Goal: Browse casually

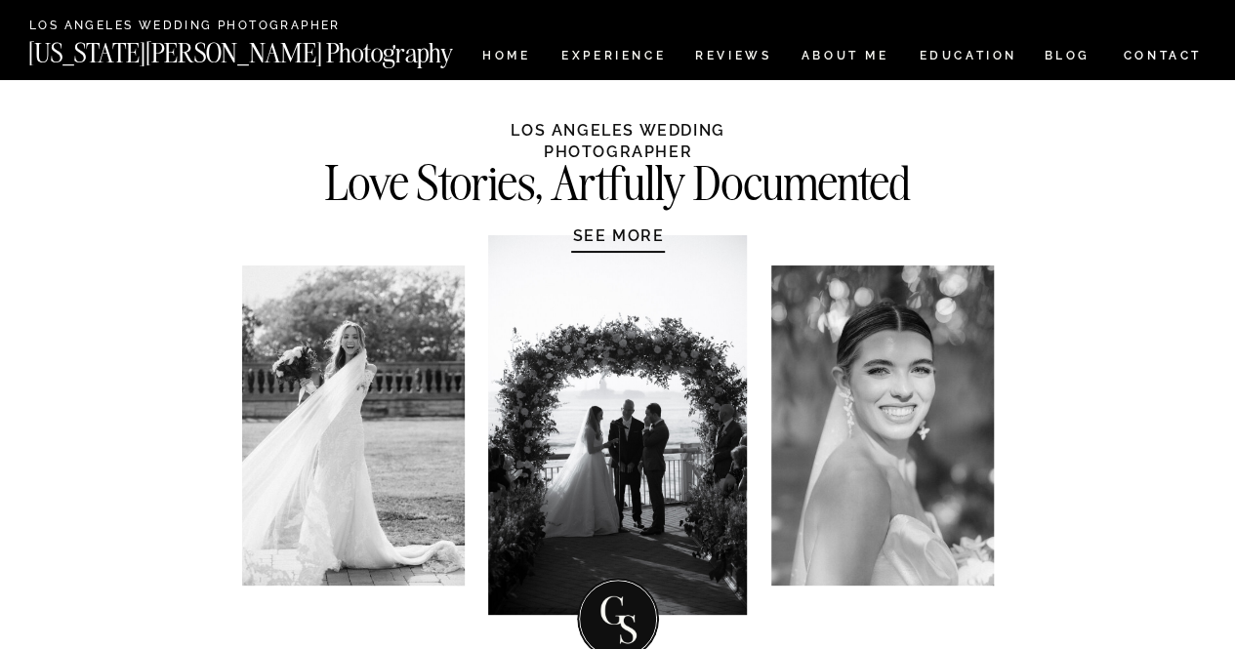
click at [609, 241] on h1 "SEE MORE" at bounding box center [618, 236] width 185 height 20
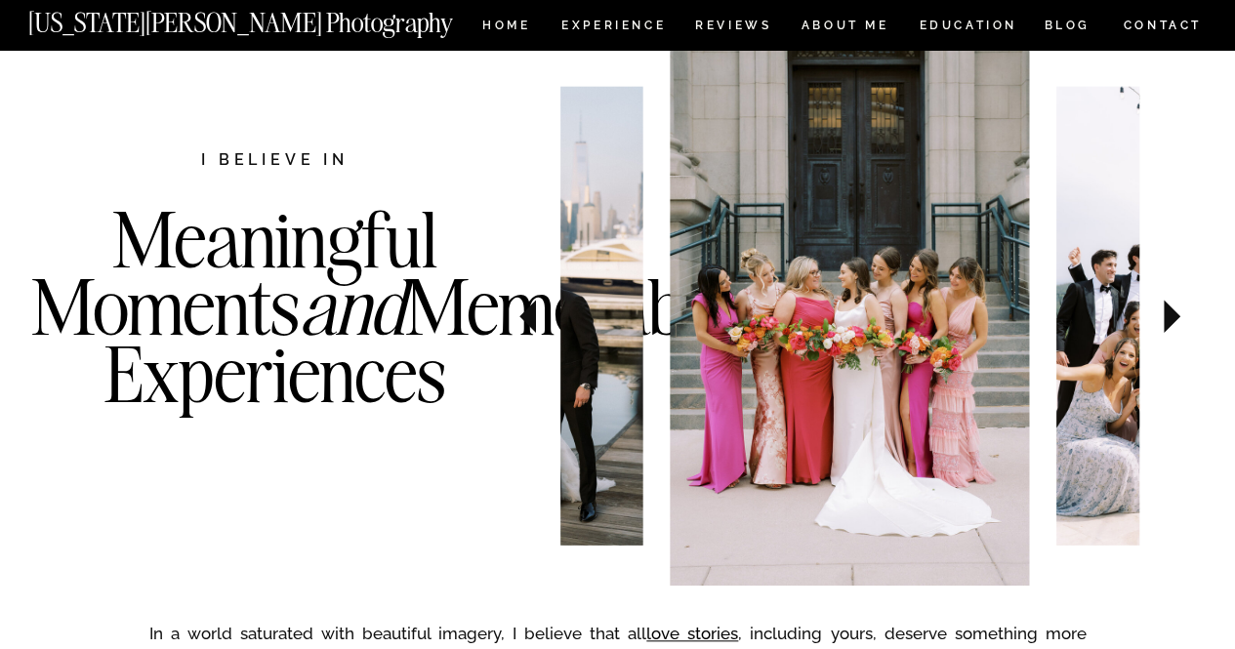
scroll to position [677, 0]
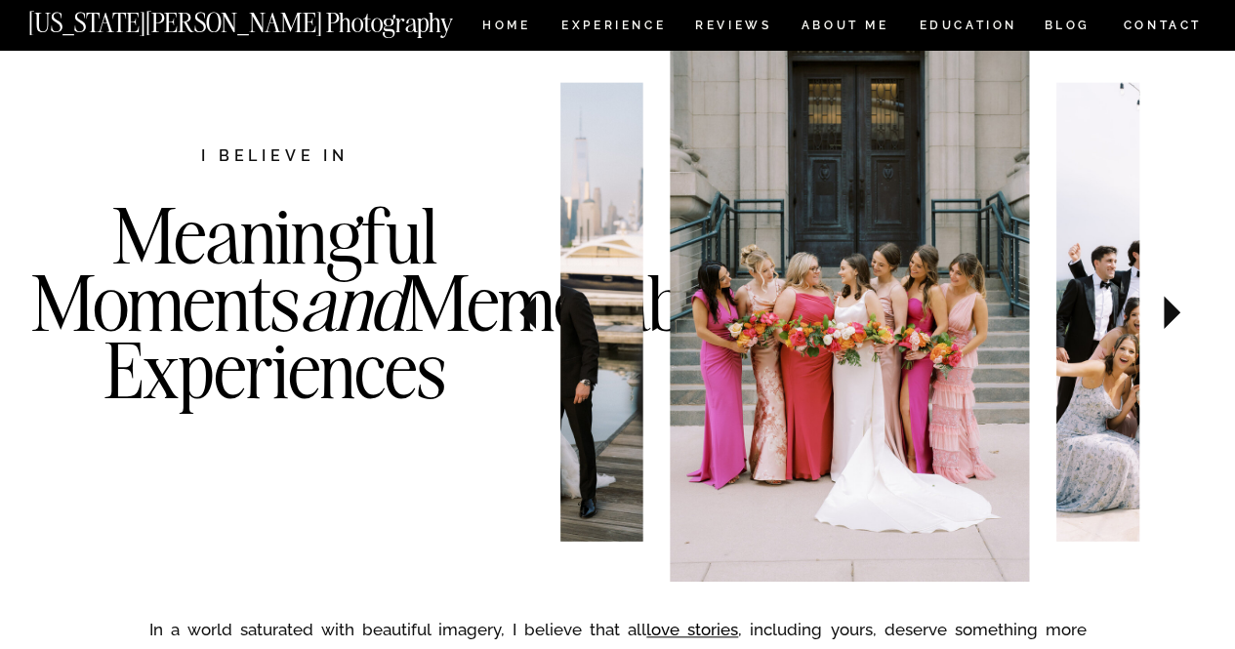
click at [1172, 309] on icon at bounding box center [1172, 312] width 17 height 33
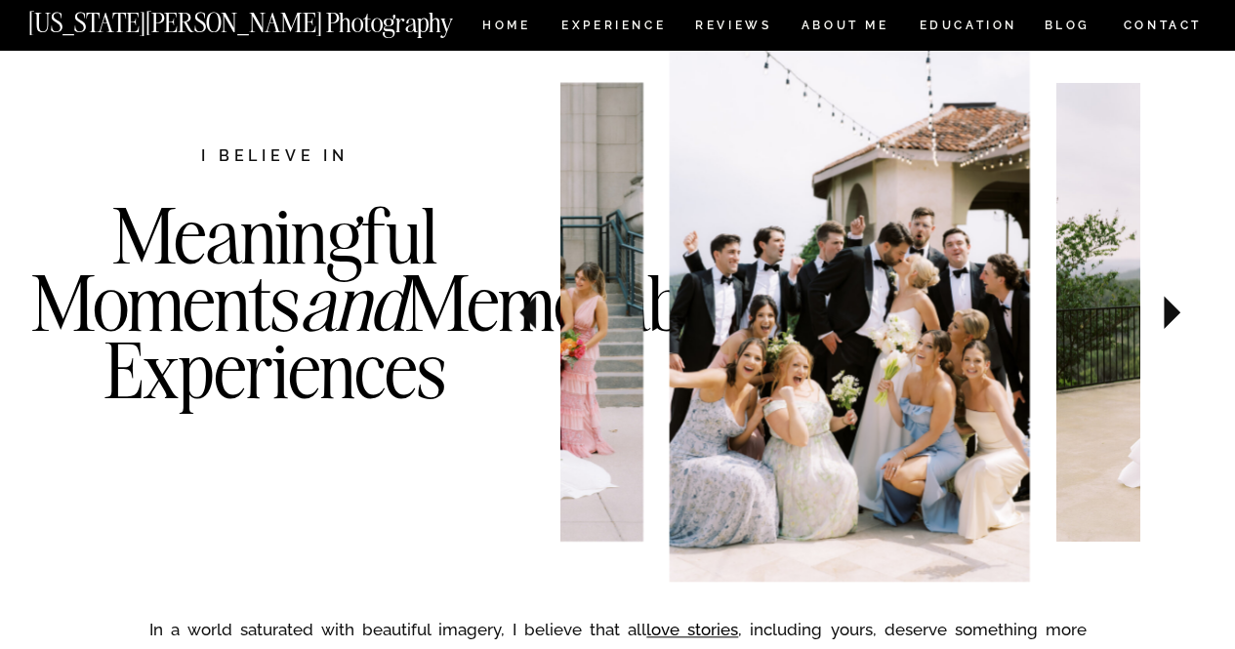
click at [1172, 309] on icon at bounding box center [1172, 312] width 17 height 33
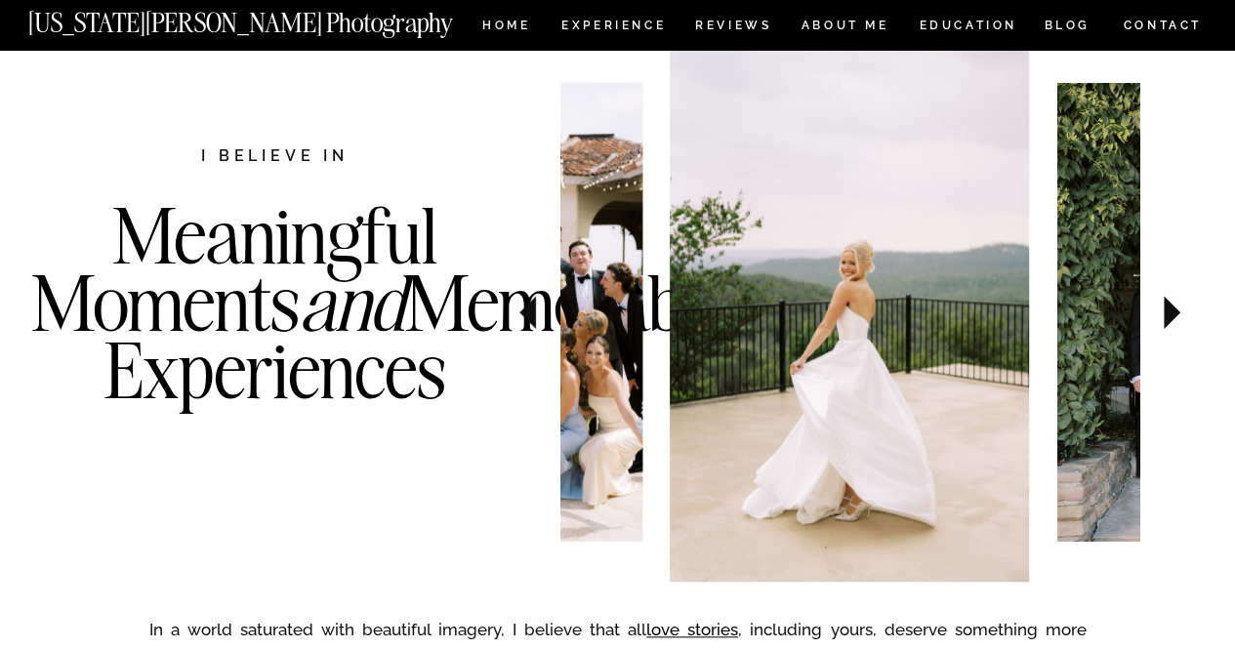
click at [1172, 309] on icon at bounding box center [1172, 312] width 17 height 33
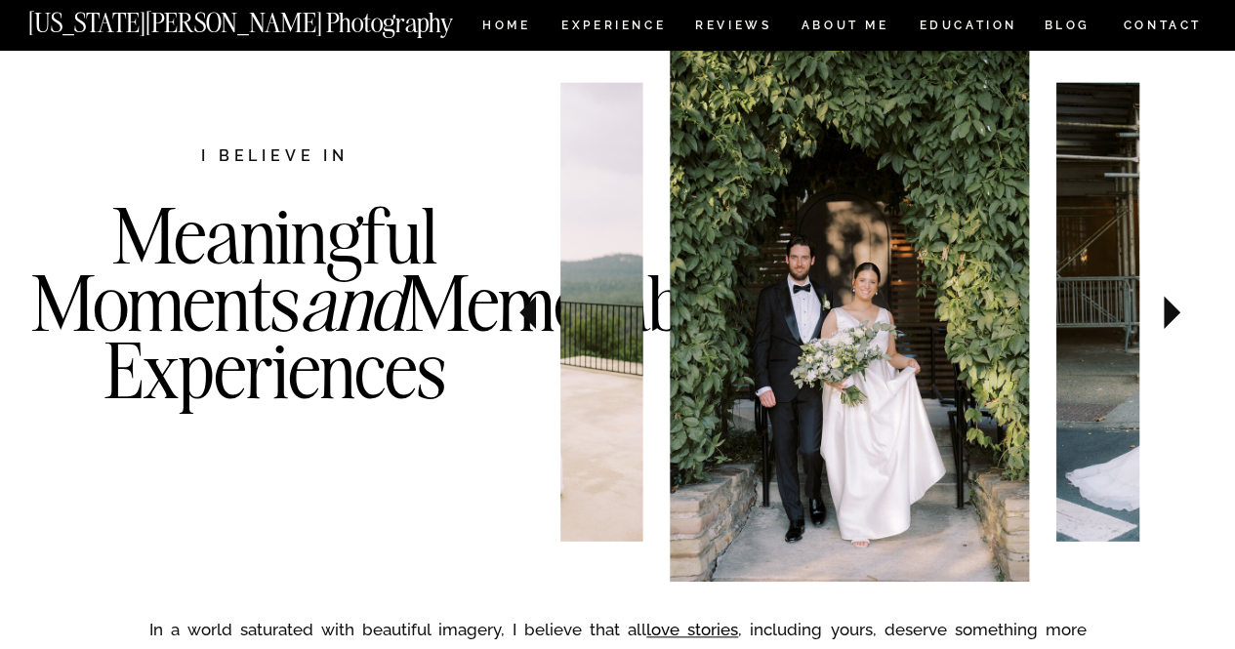
click at [1172, 309] on icon at bounding box center [1172, 312] width 17 height 33
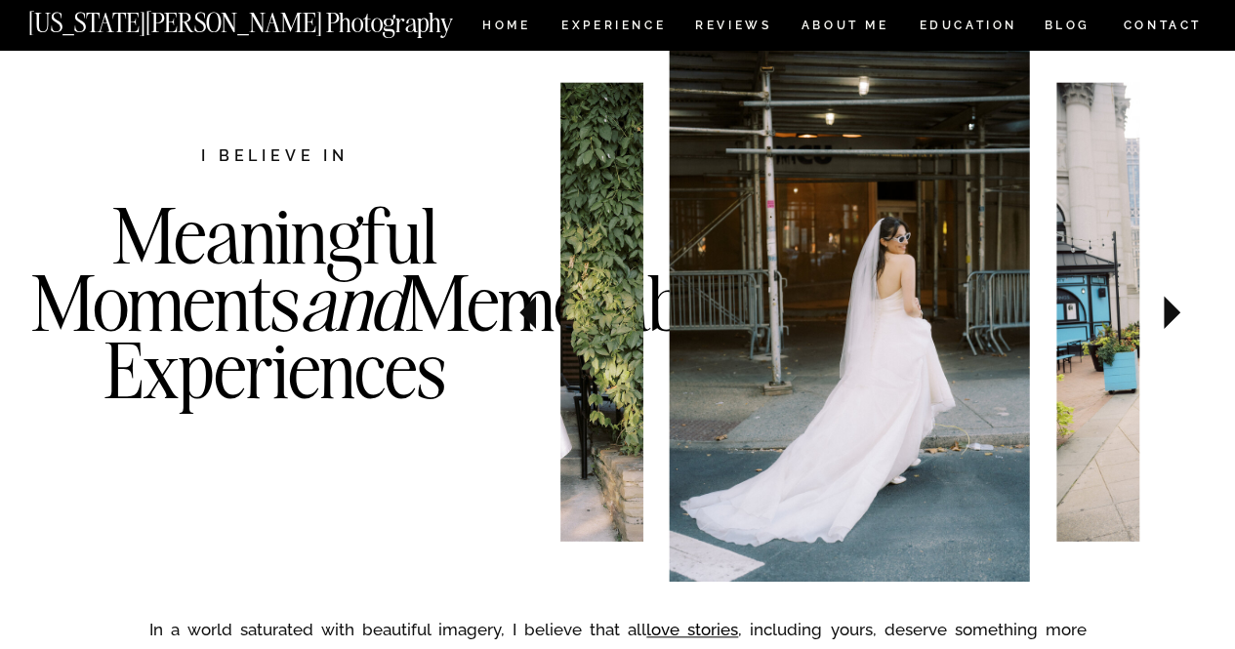
click at [1172, 309] on icon at bounding box center [1172, 312] width 17 height 33
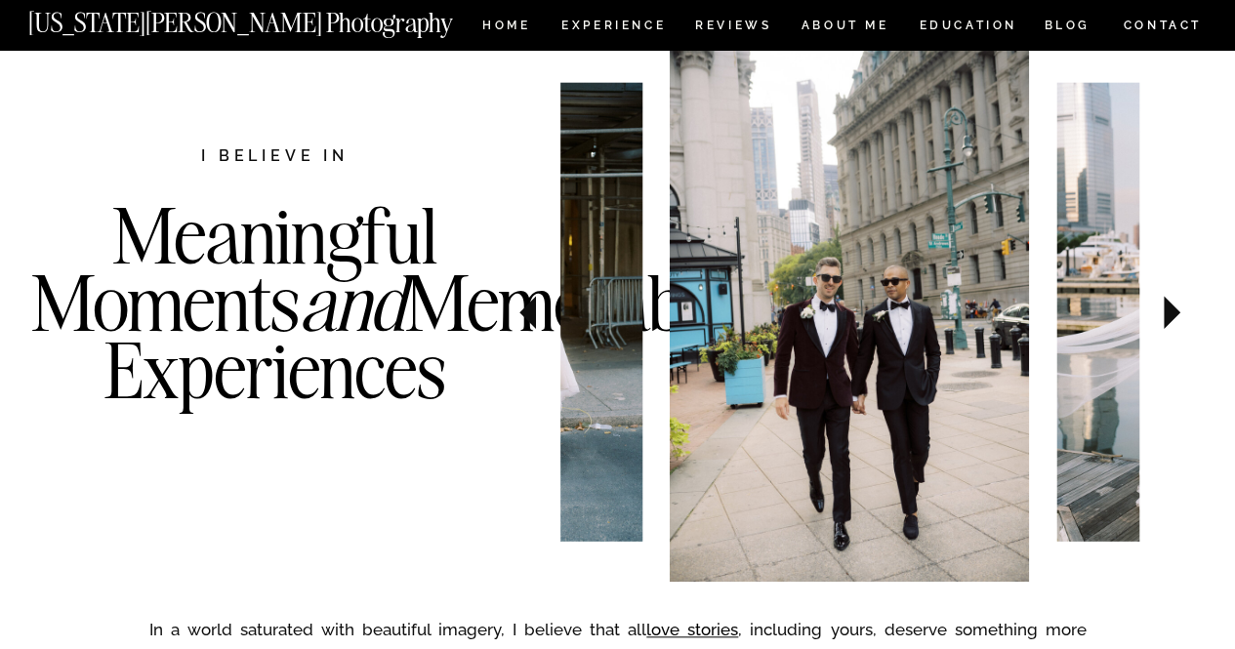
click at [1172, 309] on icon at bounding box center [1172, 312] width 17 height 33
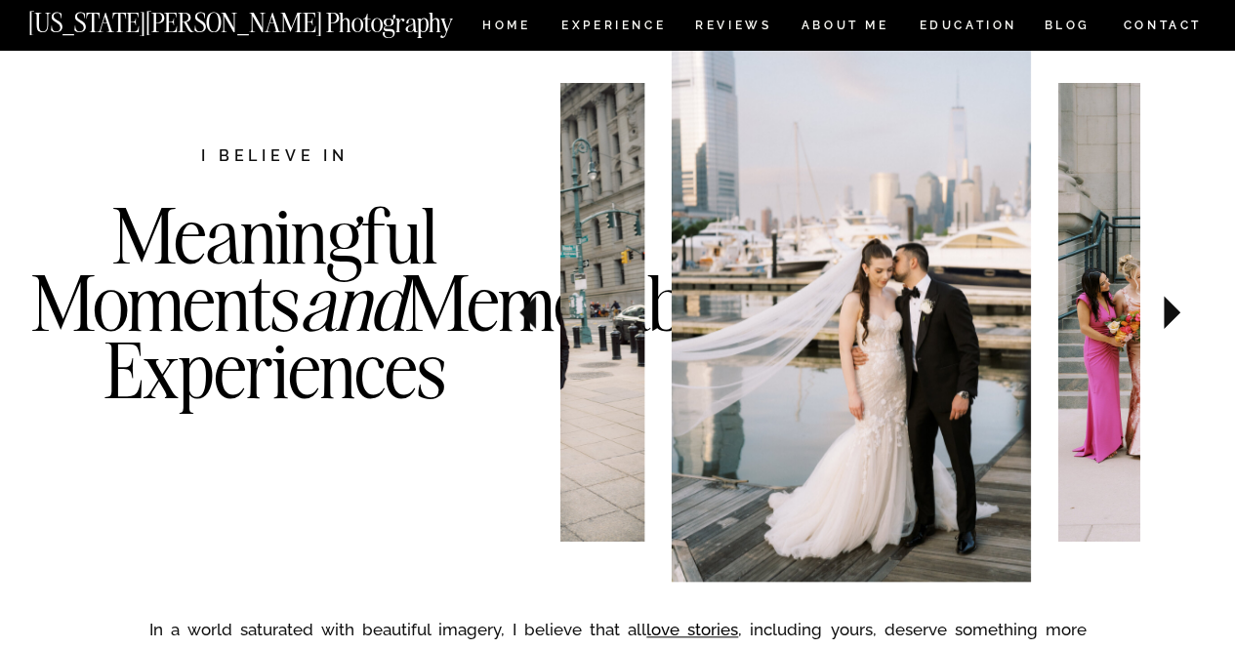
click at [1172, 309] on icon at bounding box center [1172, 312] width 17 height 33
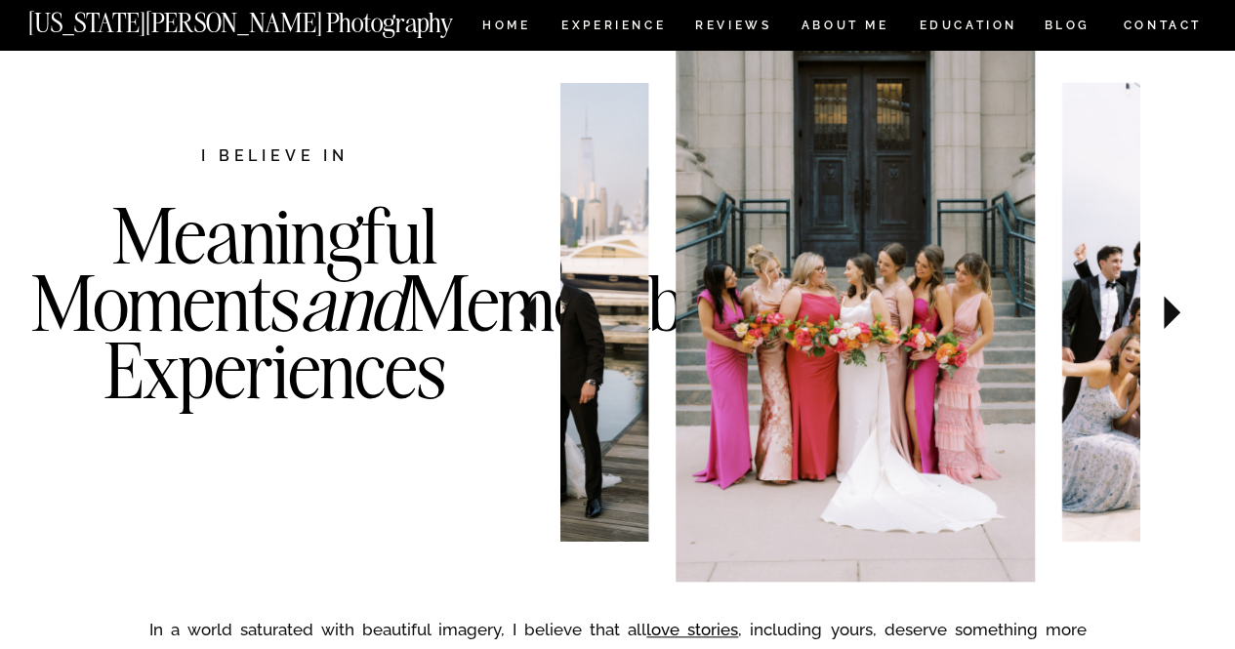
click at [1172, 309] on icon at bounding box center [1172, 312] width 17 height 33
